Goal: Task Accomplishment & Management: Complete application form

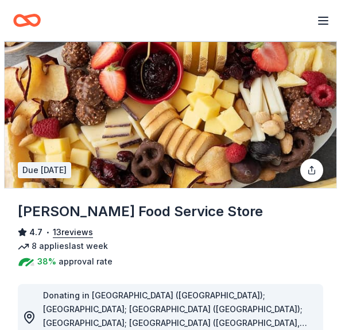
scroll to position [115, 0]
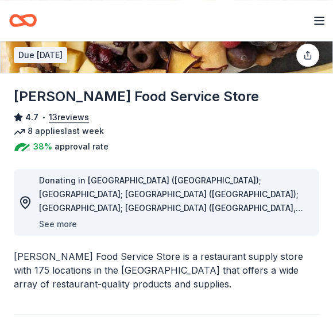
click at [61, 227] on button "See more" at bounding box center [58, 224] width 38 height 14
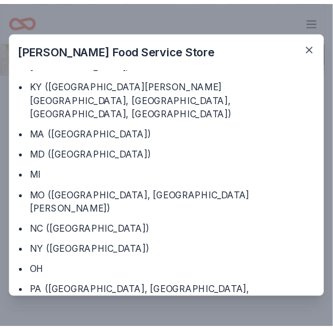
scroll to position [224, 0]
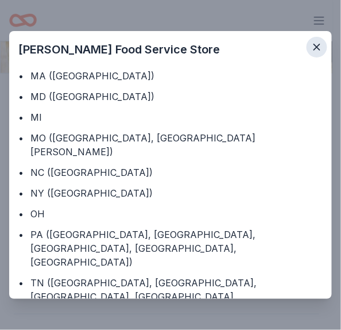
click at [316, 45] on icon "button" at bounding box center [317, 47] width 6 height 6
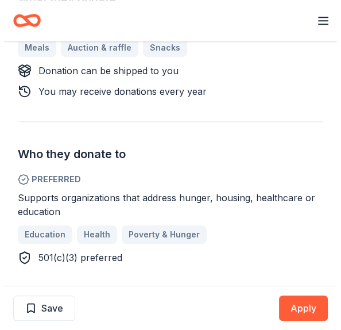
scroll to position [517, 0]
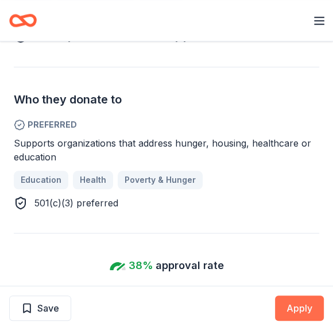
click at [306, 308] on button "Apply" at bounding box center [299, 307] width 49 height 25
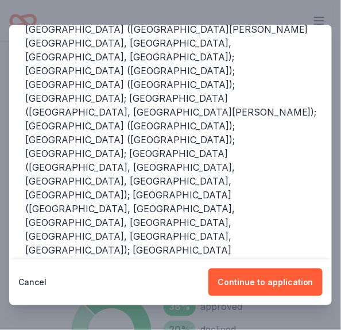
scroll to position [287, 0]
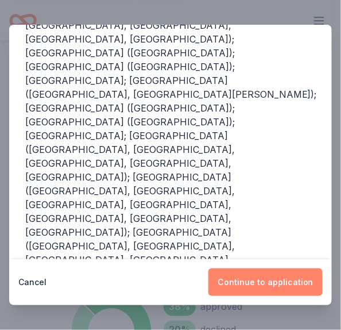
click at [275, 283] on button "Continue to application" at bounding box center [266, 282] width 114 height 28
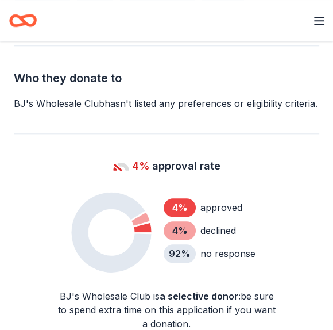
scroll to position [517, 0]
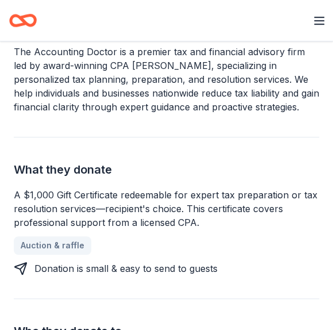
scroll to position [345, 0]
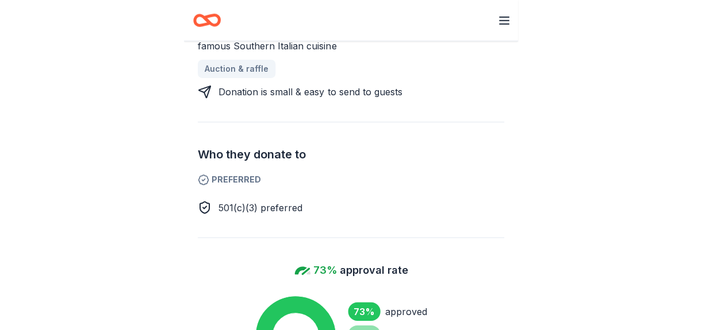
scroll to position [575, 0]
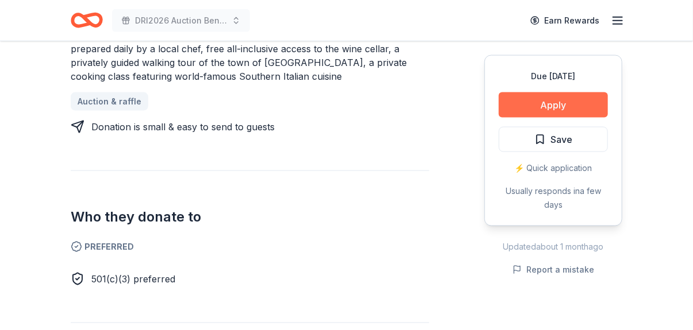
click at [333, 109] on button "Apply" at bounding box center [553, 105] width 109 height 25
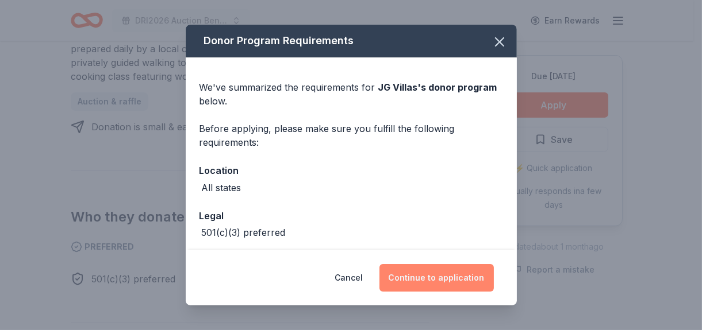
click at [333, 276] on button "Continue to application" at bounding box center [436, 278] width 114 height 28
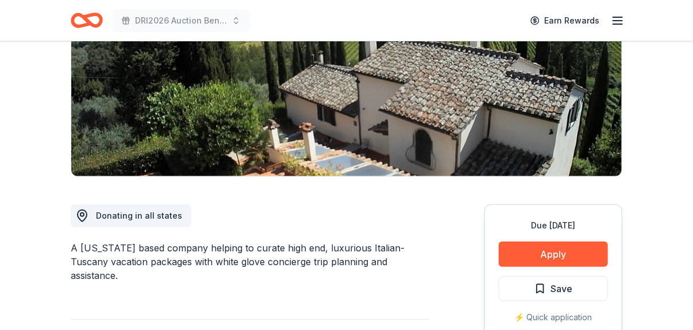
scroll to position [345, 0]
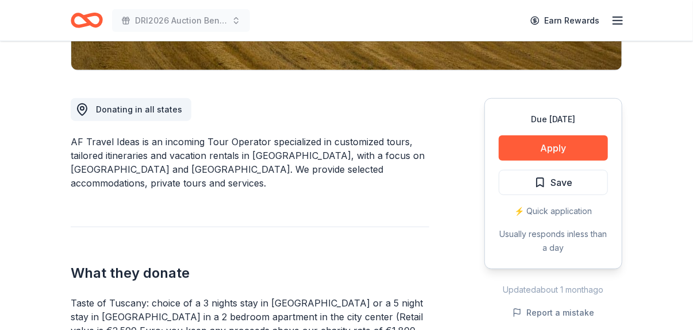
scroll to position [287, 0]
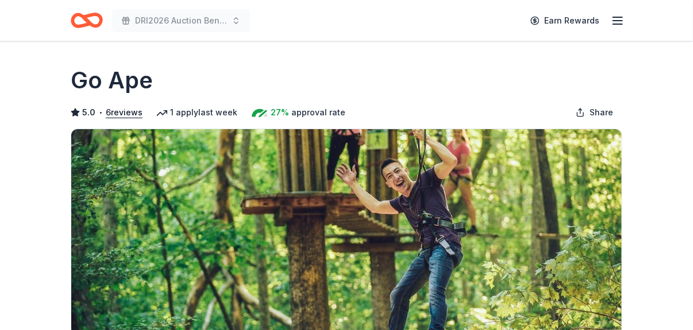
click at [522, 94] on div "Go Ape" at bounding box center [347, 80] width 552 height 32
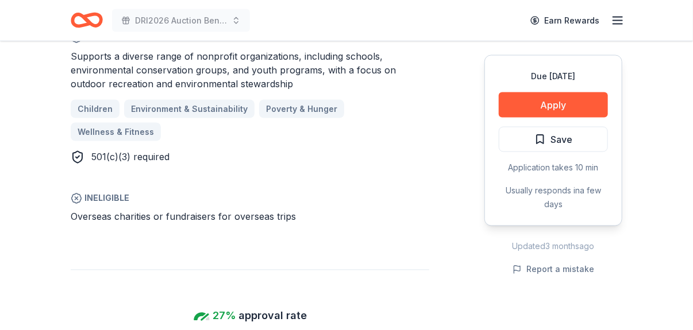
scroll to position [804, 0]
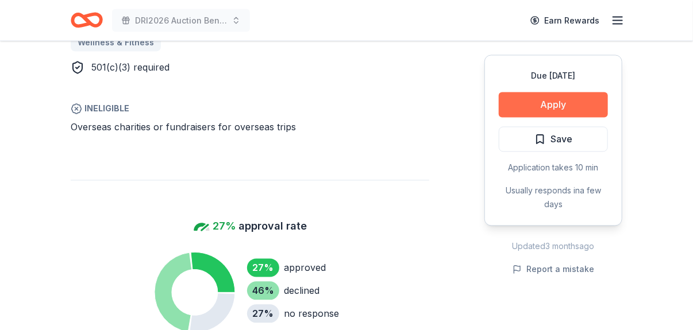
click at [560, 110] on button "Apply" at bounding box center [553, 105] width 109 height 25
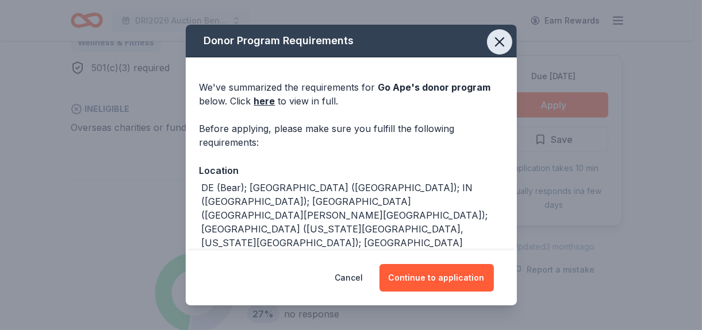
click at [495, 39] on icon "button" at bounding box center [499, 42] width 8 height 8
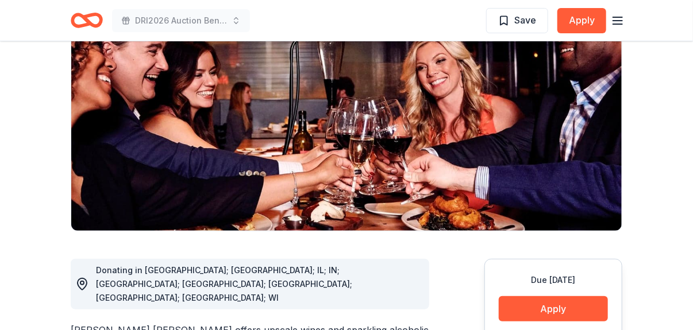
scroll to position [172, 0]
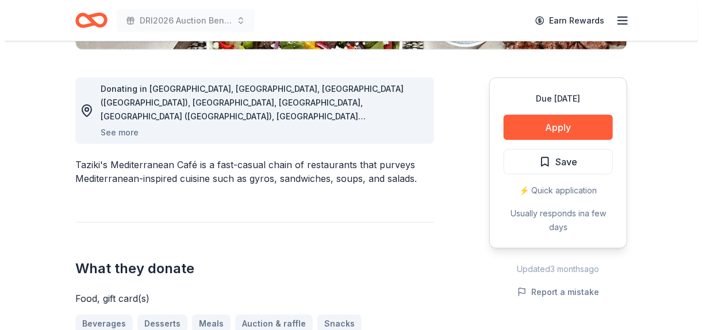
scroll to position [287, 0]
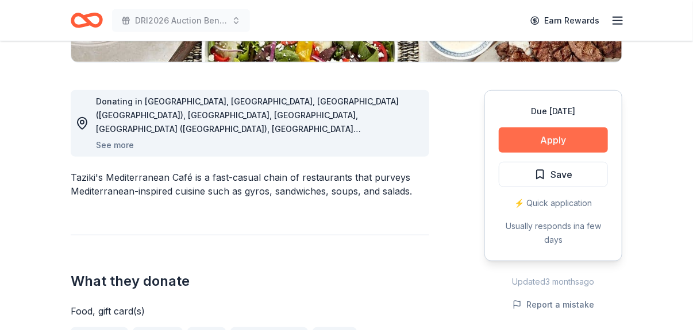
click at [552, 144] on button "Apply" at bounding box center [553, 140] width 109 height 25
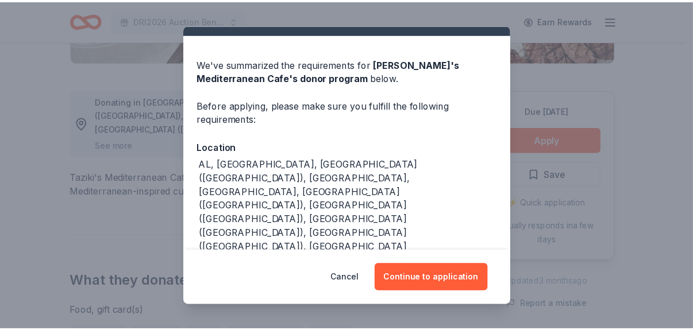
scroll to position [46, 0]
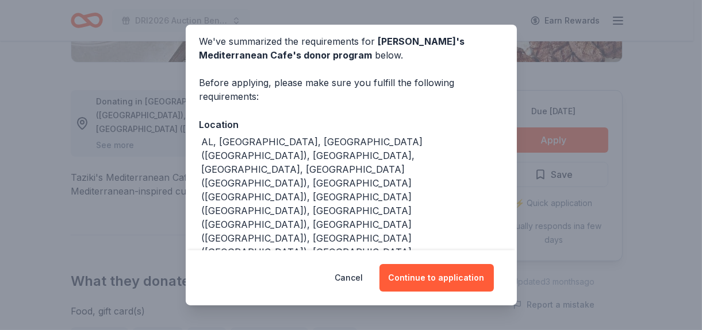
click at [653, 210] on div "Donor Program Requirements We've summarized the requirements for Taziki's Medit…" at bounding box center [351, 165] width 702 height 330
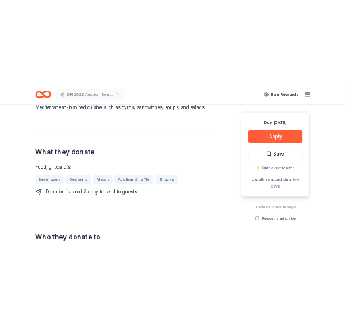
scroll to position [402, 0]
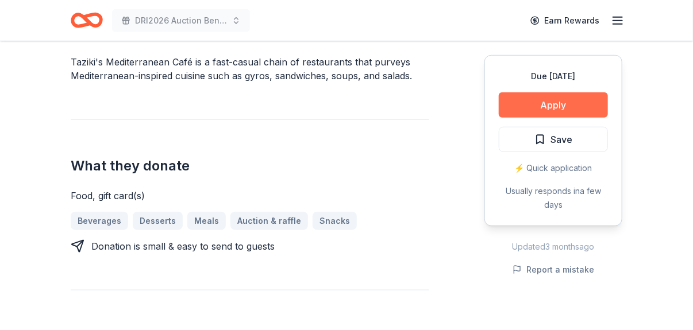
click at [535, 108] on button "Apply" at bounding box center [553, 105] width 109 height 25
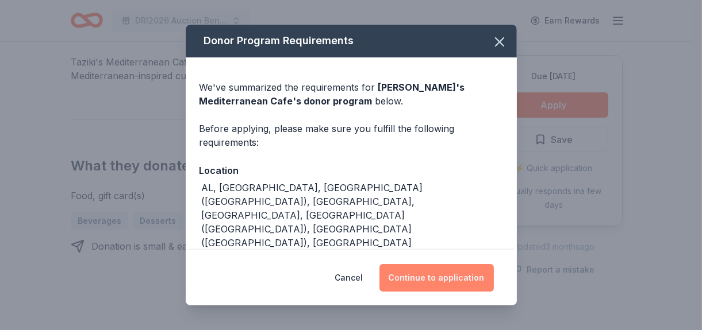
click at [440, 278] on button "Continue to application" at bounding box center [436, 278] width 114 height 28
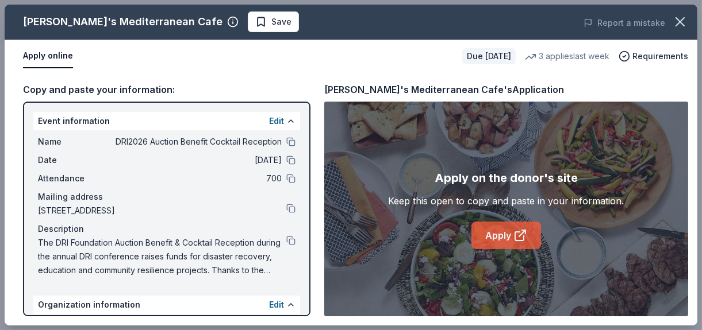
click at [512, 234] on link "Apply" at bounding box center [506, 236] width 70 height 28
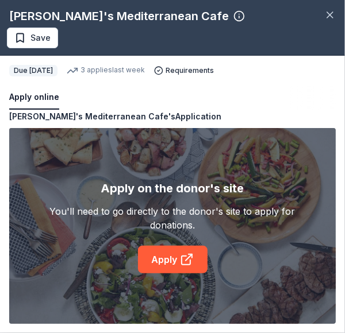
click at [83, 120] on div "Taziki's Mediterranean Cafe's Application" at bounding box center [115, 117] width 212 height 14
click at [83, 118] on div "Taziki's Mediterranean Cafe's Application" at bounding box center [115, 117] width 212 height 14
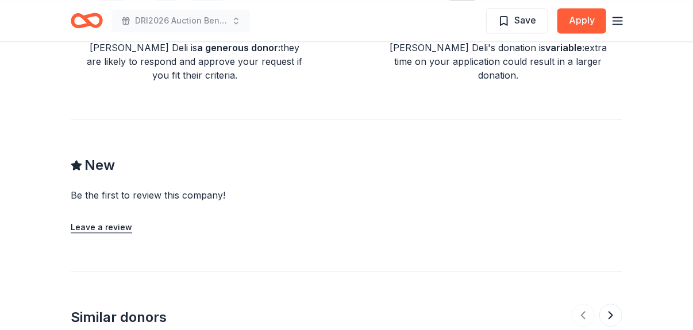
scroll to position [626, 0]
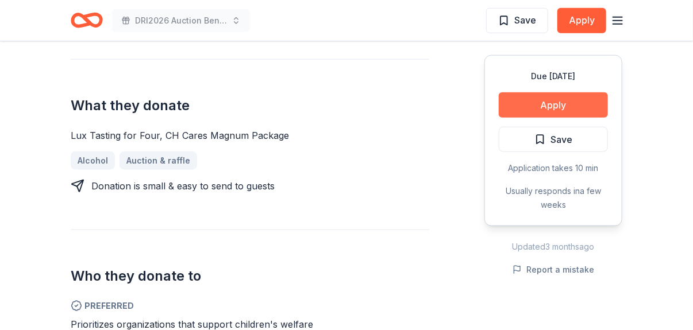
scroll to position [488, 0]
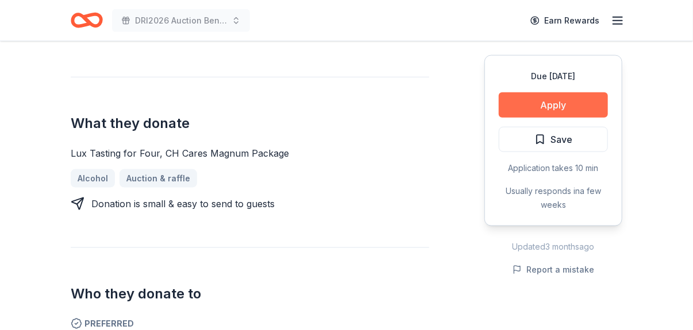
click at [337, 106] on button "Apply" at bounding box center [553, 105] width 109 height 25
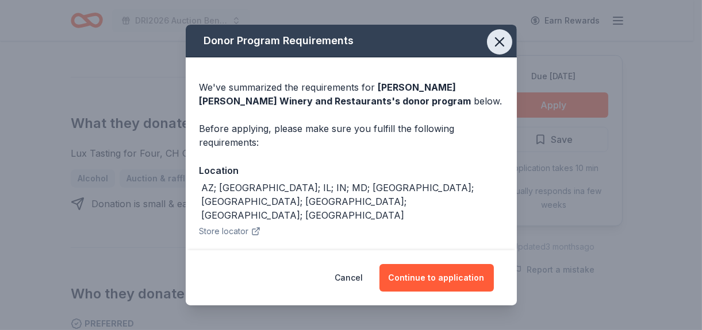
click at [337, 41] on icon "button" at bounding box center [499, 42] width 16 height 16
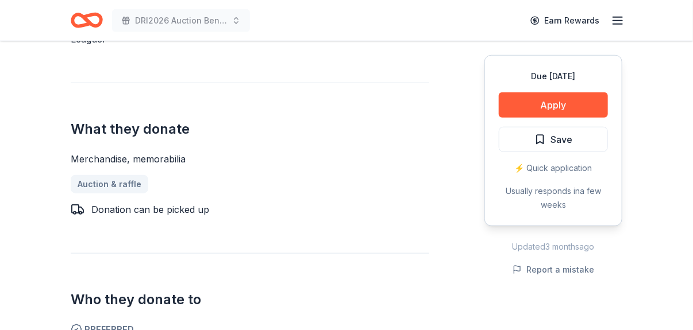
scroll to position [517, 0]
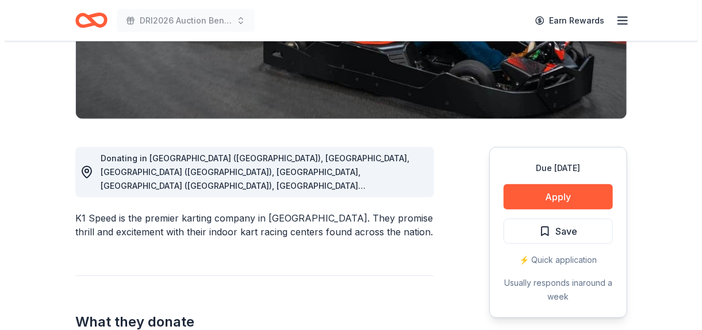
scroll to position [402, 0]
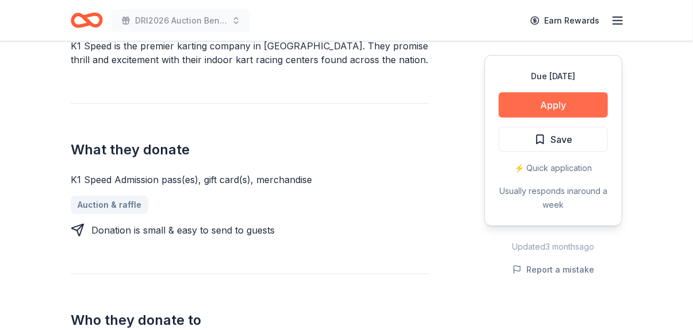
click at [530, 98] on button "Apply" at bounding box center [553, 105] width 109 height 25
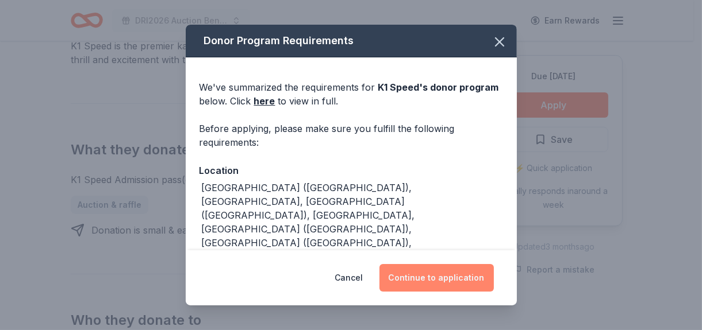
click at [415, 279] on button "Continue to application" at bounding box center [436, 278] width 114 height 28
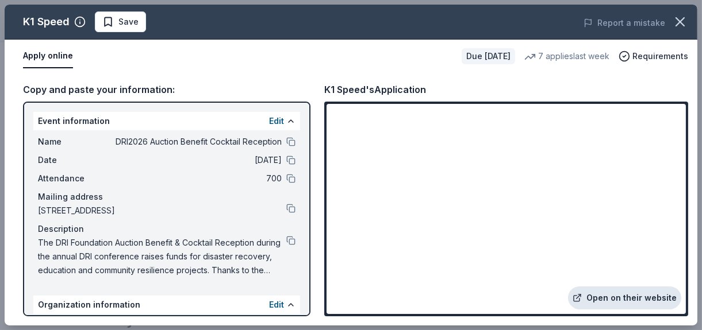
click at [626, 295] on link "Open on their website" at bounding box center [624, 298] width 113 height 23
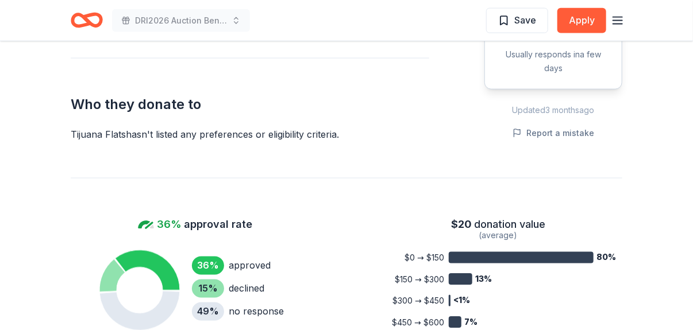
scroll to position [517, 0]
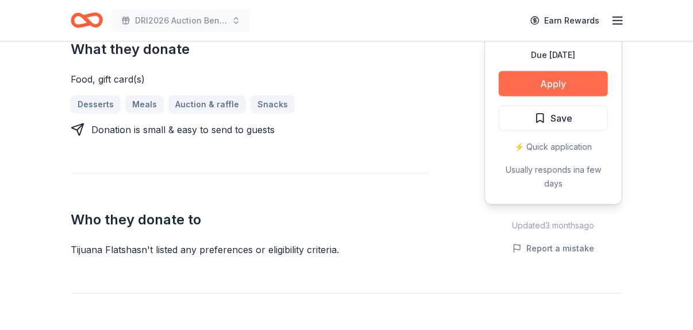
click at [566, 71] on button "Apply" at bounding box center [553, 83] width 109 height 25
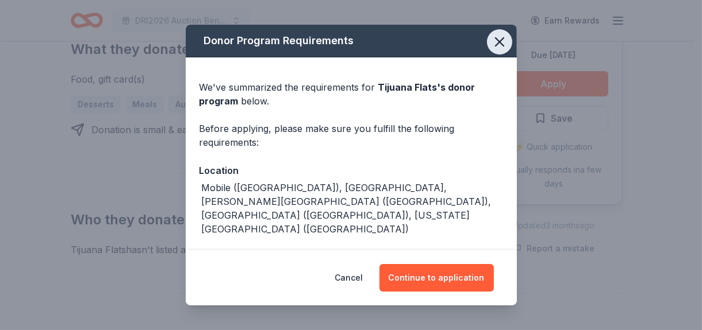
click at [495, 39] on icon "button" at bounding box center [499, 42] width 8 height 8
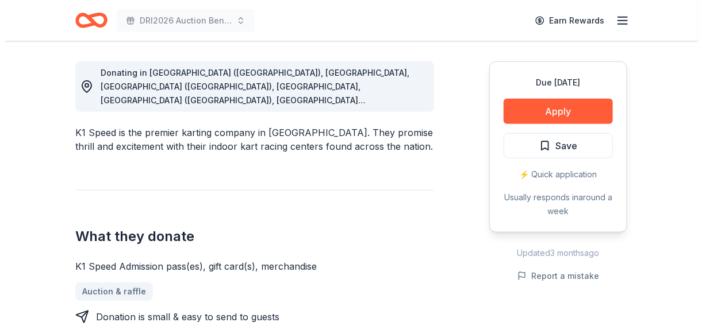
scroll to position [345, 0]
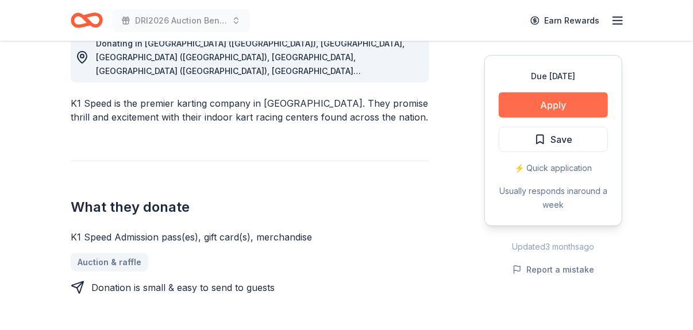
click at [550, 107] on button "Apply" at bounding box center [553, 105] width 109 height 25
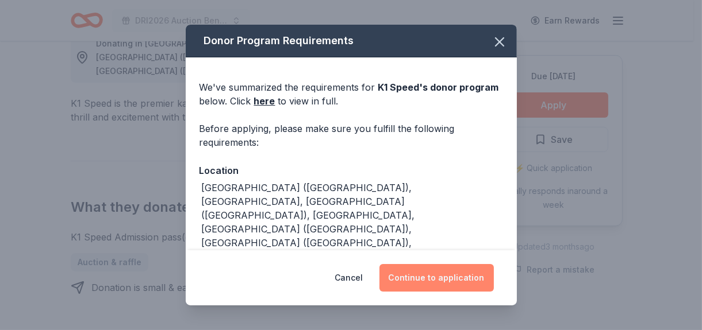
click at [428, 282] on button "Continue to application" at bounding box center [436, 278] width 114 height 28
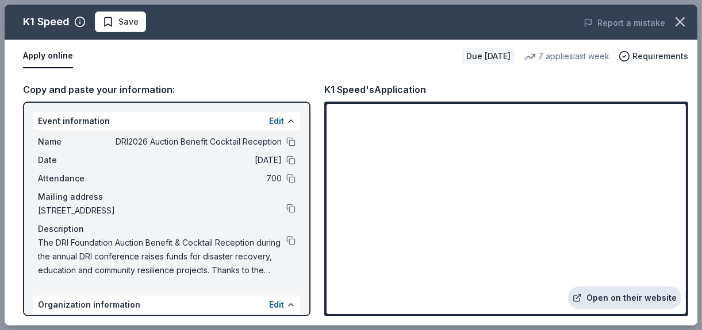
click at [647, 298] on link "Open on their website" at bounding box center [624, 298] width 113 height 23
